Goal: Task Accomplishment & Management: Use online tool/utility

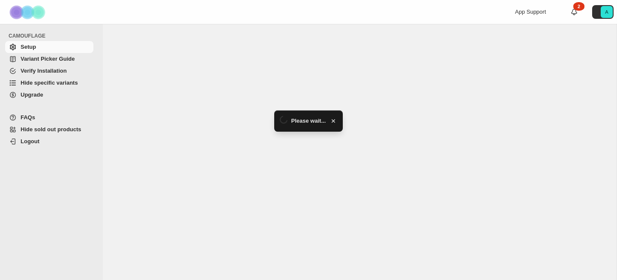
select select "*******"
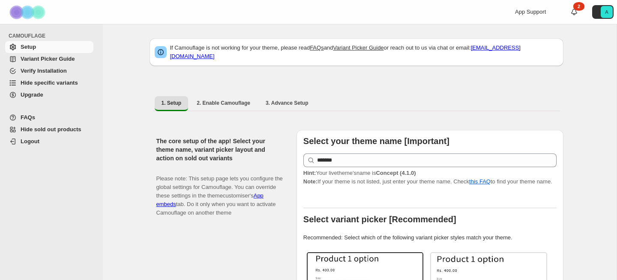
click at [63, 74] on span "Verify Installation" at bounding box center [44, 71] width 46 height 6
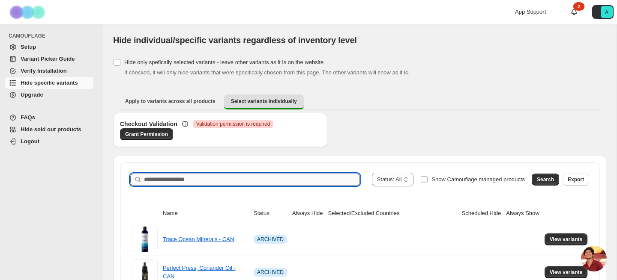
click at [221, 180] on input "Search product name" at bounding box center [252, 180] width 216 height 12
type input "******"
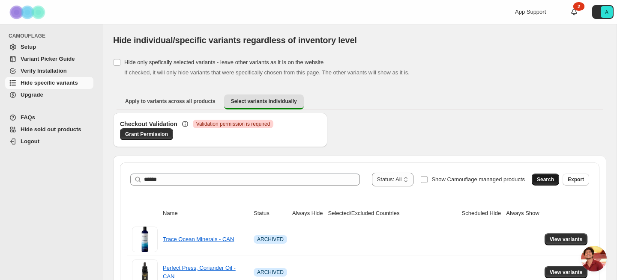
click at [543, 178] on span "Search" at bounding box center [545, 179] width 17 height 7
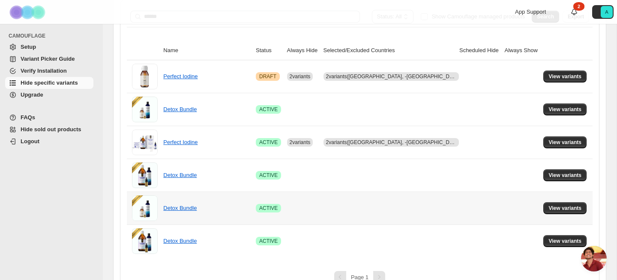
scroll to position [180, 0]
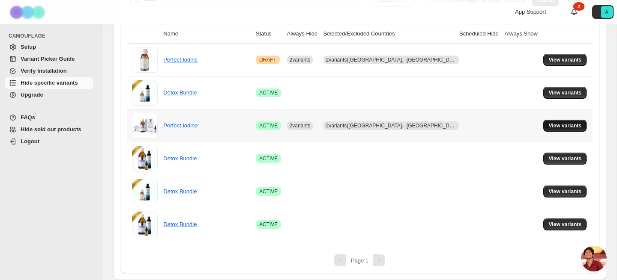
click at [554, 124] on span "View variants" at bounding box center [564, 125] width 33 height 7
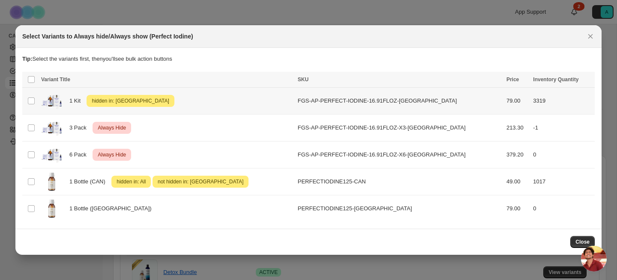
scroll to position [0, 0]
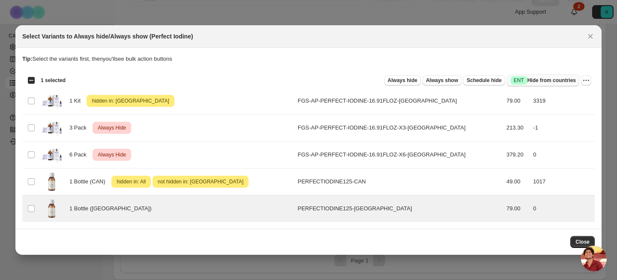
click at [545, 81] on span "Success ENT Hide from countries" at bounding box center [543, 80] width 66 height 9
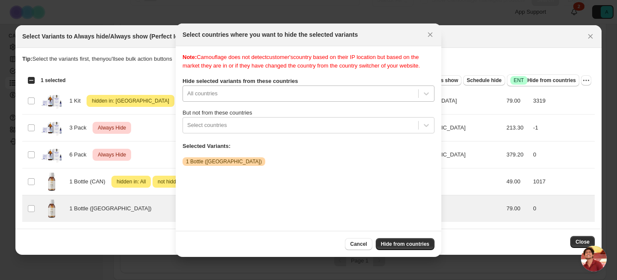
click at [292, 99] on div ":rq:" at bounding box center [300, 94] width 227 height 10
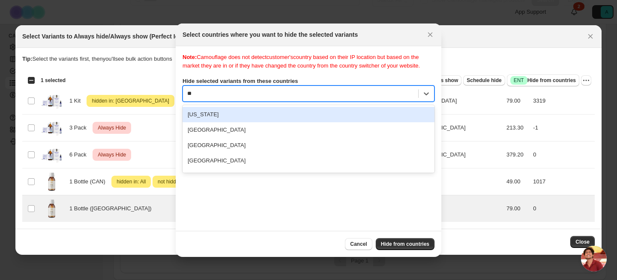
type input "***"
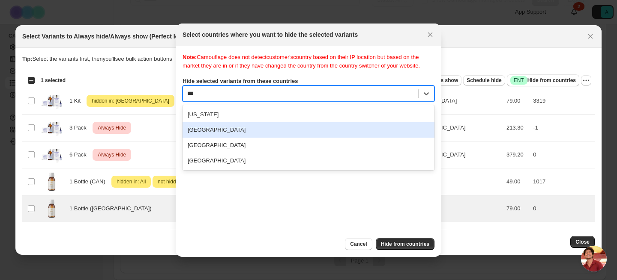
click at [221, 138] on div "Canada" at bounding box center [308, 129] width 252 height 15
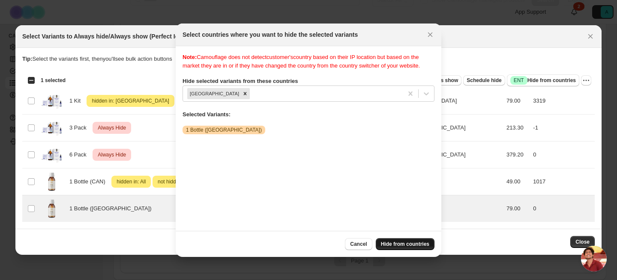
click at [412, 243] on span "Hide from countries" at bounding box center [405, 244] width 48 height 7
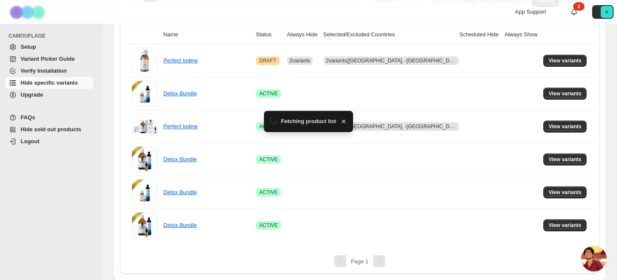
scroll to position [180, 0]
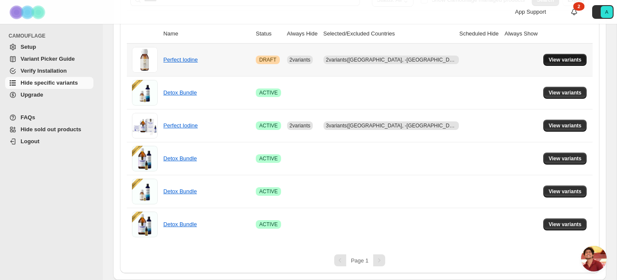
click at [554, 62] on span "View variants" at bounding box center [564, 60] width 33 height 7
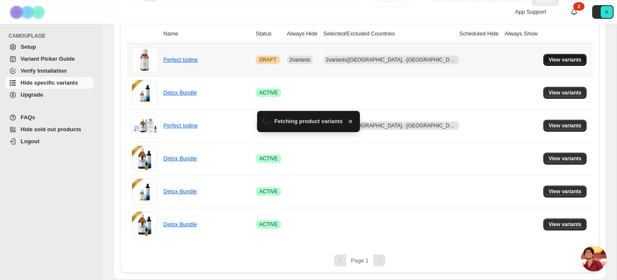
scroll to position [0, 0]
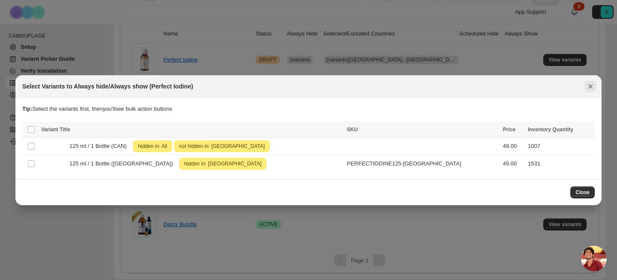
click at [588, 88] on icon "Close" at bounding box center [590, 86] width 5 height 5
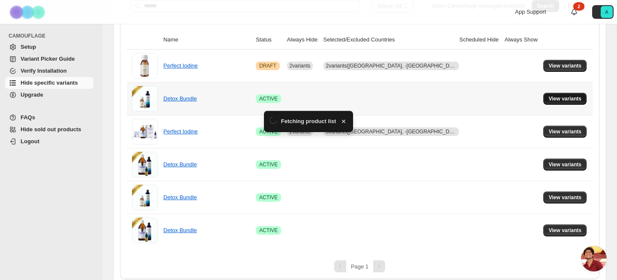
scroll to position [180, 0]
